Goal: Check status: Check status

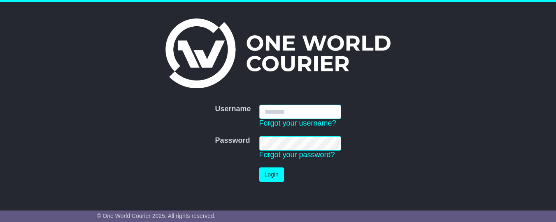
type input "**********"
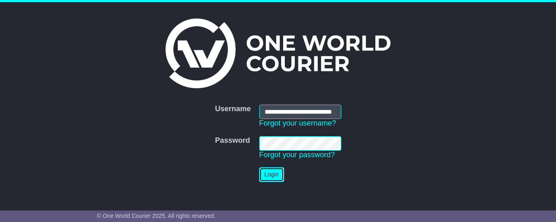
drag, startPoint x: 271, startPoint y: 175, endPoint x: 406, endPoint y: 134, distance: 141.4
click at [271, 175] on button "Login" at bounding box center [271, 175] width 25 height 14
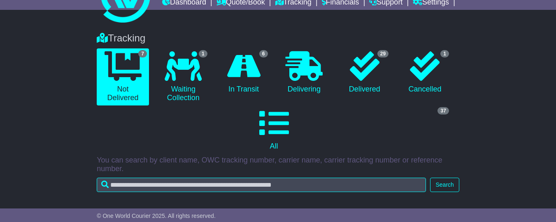
scroll to position [86, 0]
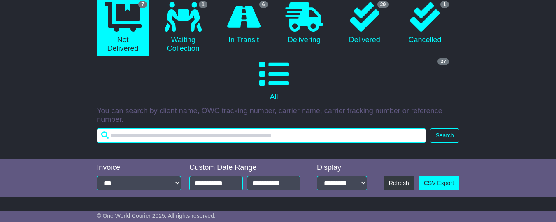
click at [149, 142] on input "text" at bounding box center [261, 136] width 329 height 14
paste input "**********"
type input "**********"
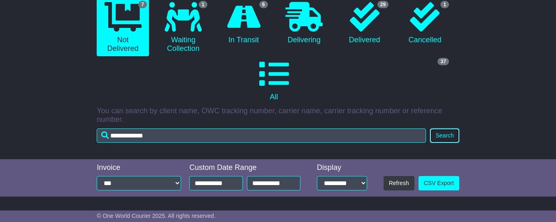
click at [447, 141] on button "Search" at bounding box center [444, 136] width 29 height 14
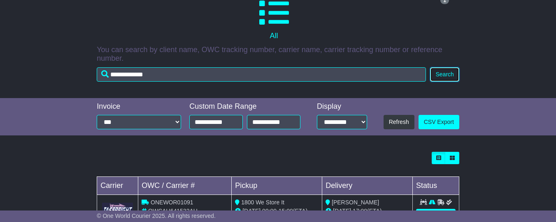
scroll to position [187, 0]
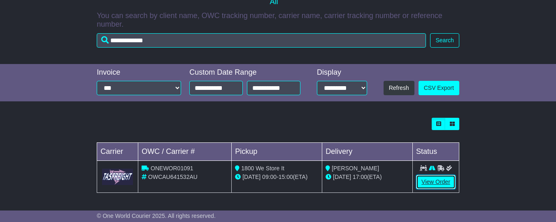
click at [434, 184] on link "View Order" at bounding box center [435, 182] width 39 height 14
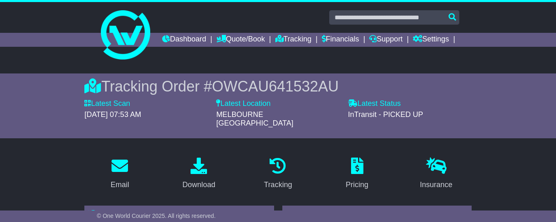
click at [482, 118] on div "Tracking Order # OWCAU641532AU Latest Scan 03 September 2025 - 07:53 AM Latest …" at bounding box center [278, 106] width 556 height 65
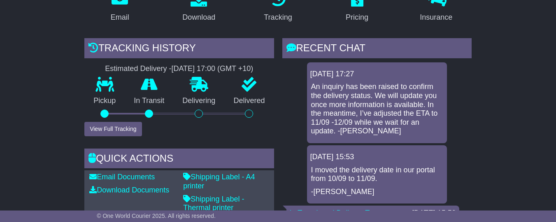
scroll to position [165, 0]
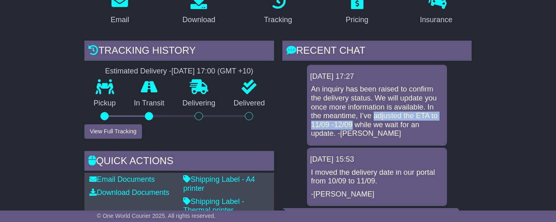
drag, startPoint x: 358, startPoint y: 122, endPoint x: 332, endPoint y: 130, distance: 27.2
click at [332, 130] on p "An inquiry has been raised to confirm the delivery status. We will update you o…" at bounding box center [377, 111] width 132 height 53
copy p "adjusted the ETA to 11/09 -12/09"
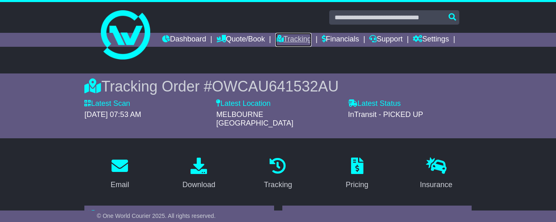
click at [311, 39] on link "Tracking" at bounding box center [293, 40] width 36 height 14
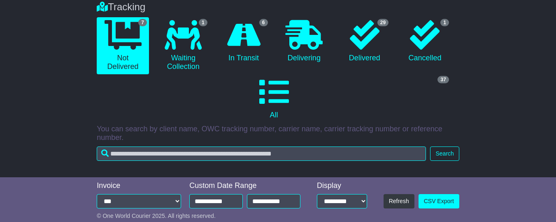
scroll to position [129, 0]
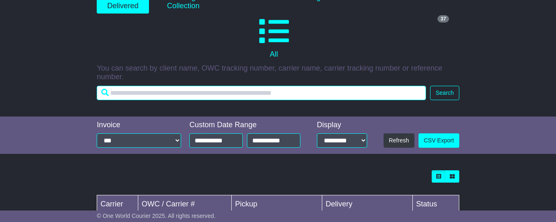
click at [157, 100] on input "text" at bounding box center [261, 93] width 329 height 14
paste input "**********"
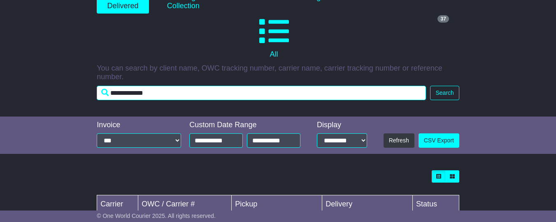
type input "**********"
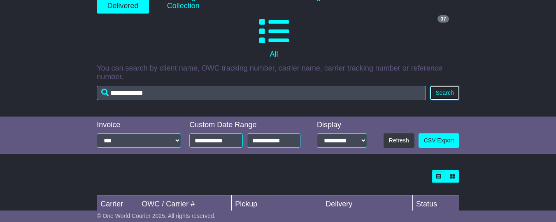
click at [444, 97] on button "Search" at bounding box center [444, 93] width 29 height 14
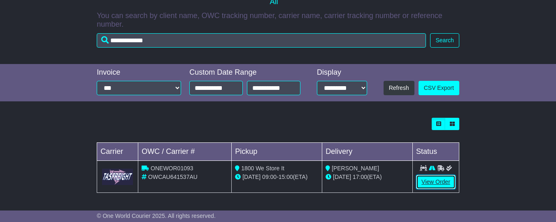
click at [433, 182] on link "View Order" at bounding box center [435, 182] width 39 height 14
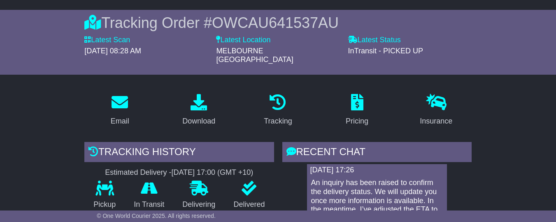
scroll to position [148, 0]
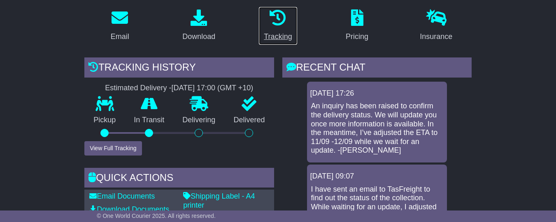
click at [279, 40] on div "Tracking" at bounding box center [278, 36] width 28 height 11
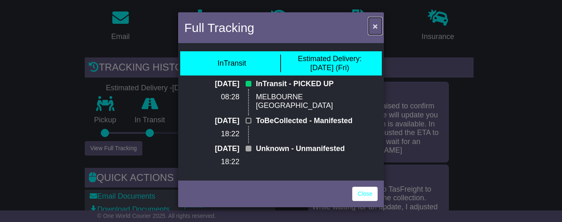
click at [376, 27] on span "×" at bounding box center [375, 25] width 5 height 9
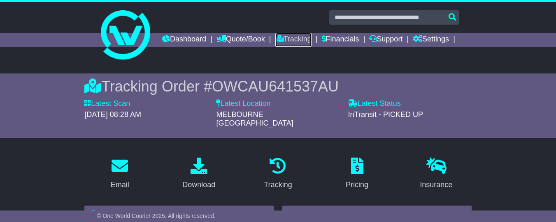
click at [311, 37] on link "Tracking" at bounding box center [293, 40] width 36 height 14
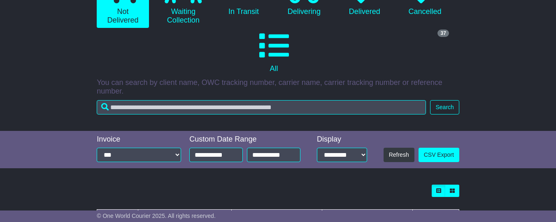
scroll to position [125, 0]
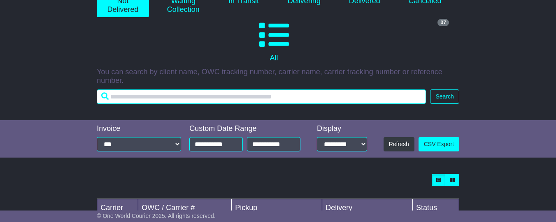
click at [161, 103] on input "text" at bounding box center [261, 97] width 329 height 14
paste input "**********"
type input "**********"
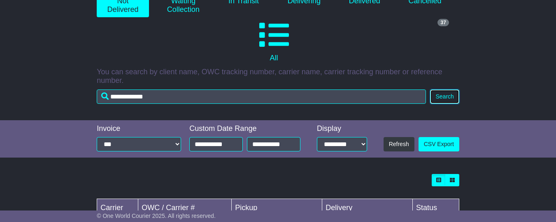
click at [449, 99] on button "Search" at bounding box center [444, 97] width 29 height 14
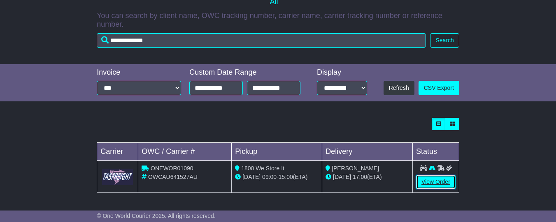
click at [436, 184] on link "View Order" at bounding box center [435, 182] width 39 height 14
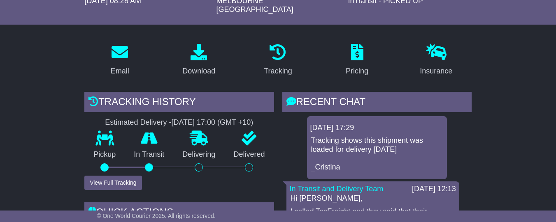
scroll to position [248, 0]
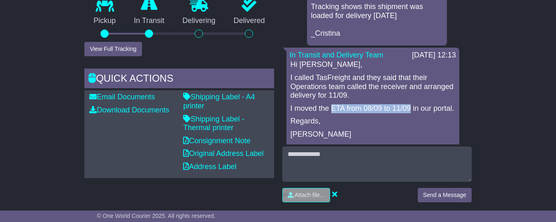
drag, startPoint x: 328, startPoint y: 113, endPoint x: 404, endPoint y: 113, distance: 76.1
click at [404, 113] on p "I moved the ETA from 08/09 to 11/09 in our portal." at bounding box center [372, 108] width 164 height 9
copy p "ETA from 08/09 to 11/09"
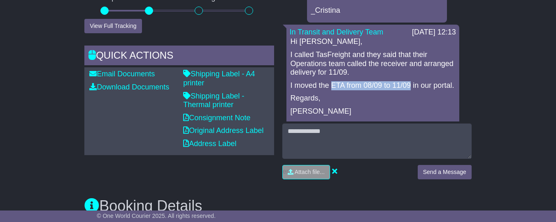
scroll to position [270, 0]
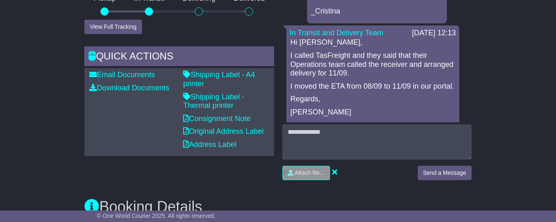
click at [426, 91] on p "I moved the ETA from 08/09 to 11/09 in our portal." at bounding box center [372, 86] width 164 height 9
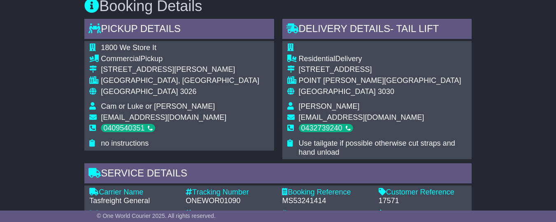
scroll to position [579, 0]
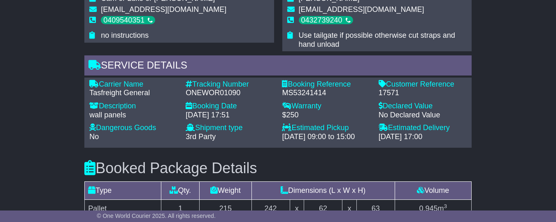
click at [435, 146] on div "Carrier Name - Tasfreight General Description - wall panels Tracking Number - O…" at bounding box center [277, 113] width 385 height 66
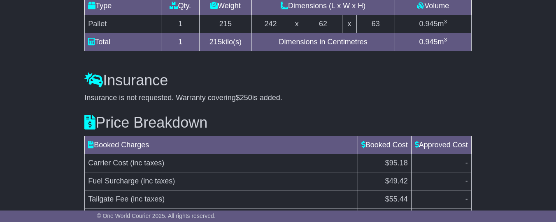
scroll to position [848, 0]
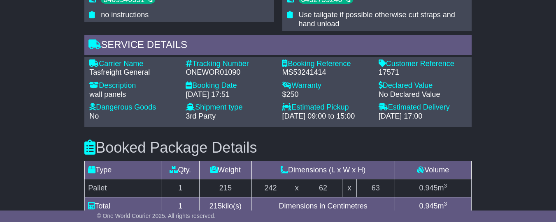
scroll to position [597, 0]
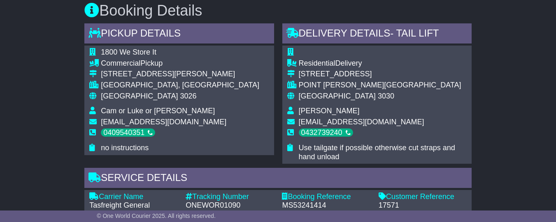
scroll to position [469, 0]
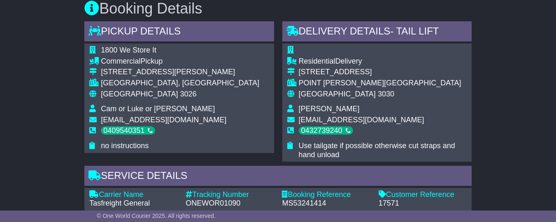
click at [503, 114] on div "Email Download Tracking Pricing Insurance" at bounding box center [278, 127] width 556 height 890
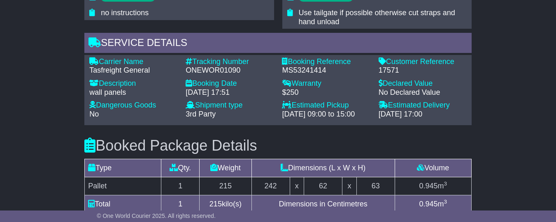
scroll to position [600, 0]
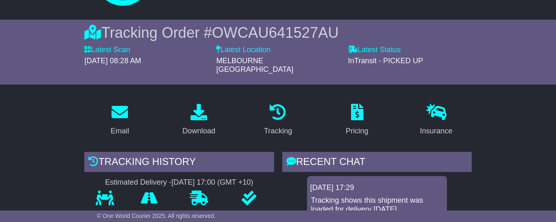
scroll to position [0, 0]
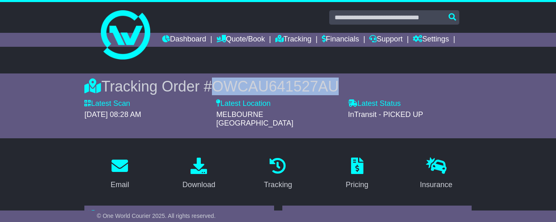
drag, startPoint x: 207, startPoint y: 101, endPoint x: 328, endPoint y: 101, distance: 121.3
click at [328, 95] on div "Tracking Order # OWCAU641527AU" at bounding box center [277, 87] width 387 height 18
copy span "OWCAU641527AU"
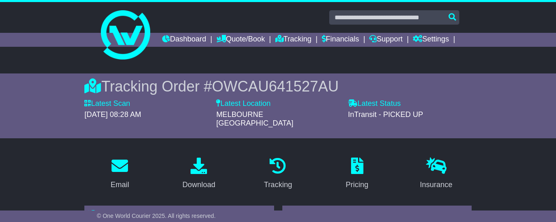
click at [463, 120] on div "InTransit - PICKED UP" at bounding box center [409, 115] width 123 height 9
click at [478, 118] on div "Tracking Order # OWCAU641527AU Latest Scan 04 September 2025 - 08:28 AM Latest …" at bounding box center [278, 106] width 556 height 65
click at [467, 118] on div "Latest Status - InTransit - PICKED UP" at bounding box center [409, 110] width 123 height 20
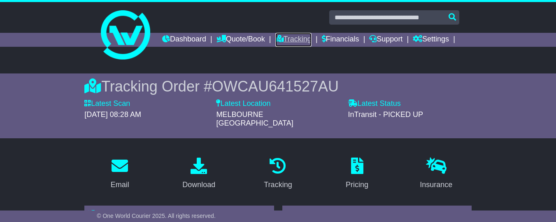
click at [311, 41] on link "Tracking" at bounding box center [293, 40] width 36 height 14
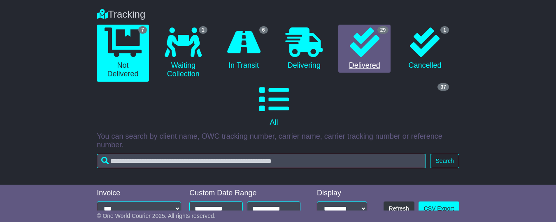
scroll to position [102, 0]
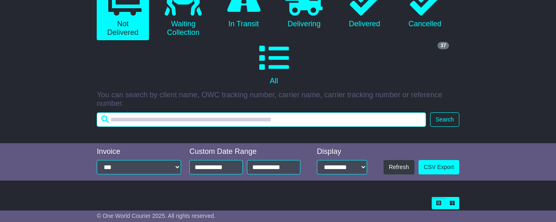
click at [245, 125] on input "text" at bounding box center [261, 120] width 329 height 14
paste input "**********"
type input "**********"
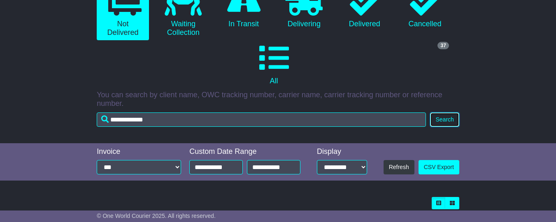
click at [449, 123] on button "Search" at bounding box center [444, 120] width 29 height 14
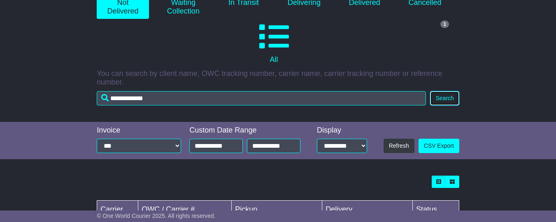
scroll to position [187, 0]
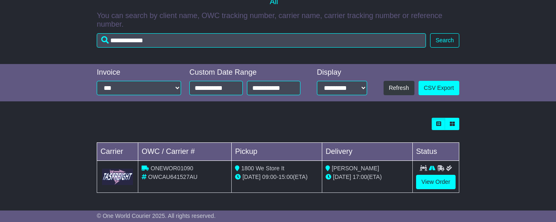
click at [122, 179] on img at bounding box center [117, 177] width 31 height 16
click at [68, 153] on div "Loading... No bookings found Carrier OWC / Carrier # Pickup Delivery Status ONE…" at bounding box center [278, 160] width 556 height 92
click at [65, 158] on div "Loading... No bookings found Carrier OWC / Carrier # Pickup Delivery Status ONE…" at bounding box center [278, 160] width 556 height 92
click at [58, 143] on div "Loading... No bookings found Carrier OWC / Carrier # Pickup Delivery Status ONE…" at bounding box center [278, 160] width 556 height 92
click at [435, 186] on link "View Order" at bounding box center [435, 182] width 39 height 14
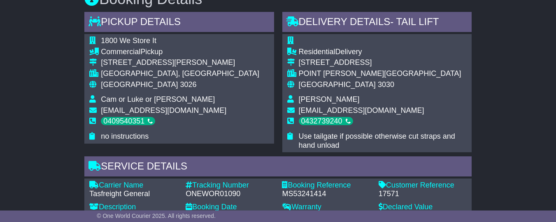
scroll to position [539, 0]
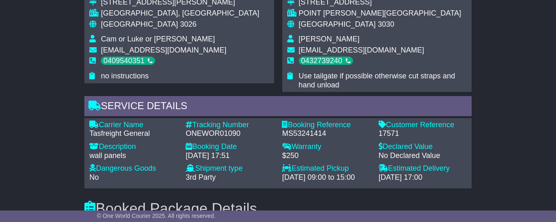
click at [516, 117] on div "Email Download Tracking Pricing Insurance" at bounding box center [278, 57] width 556 height 890
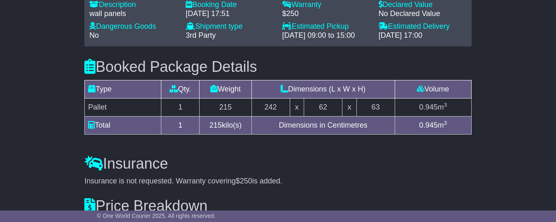
scroll to position [704, 0]
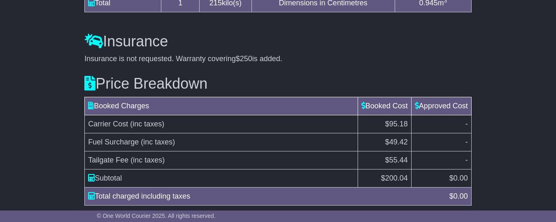
scroll to position [848, 0]
